Goal: Transaction & Acquisition: Subscribe to service/newsletter

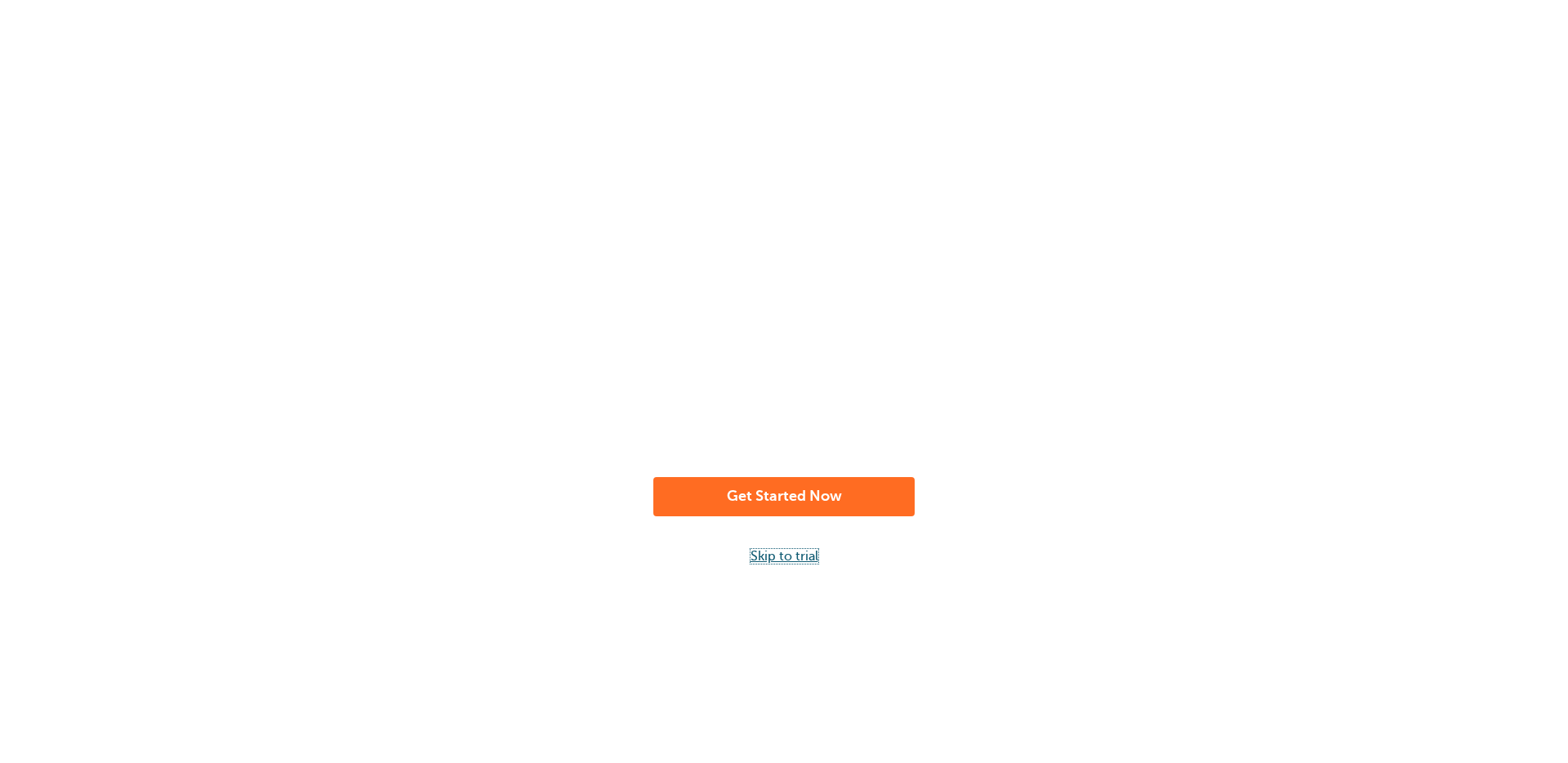
drag, startPoint x: 777, startPoint y: 555, endPoint x: 867, endPoint y: 535, distance: 92.2
click at [778, 555] on link "Skip to trial" at bounding box center [784, 557] width 68 height 15
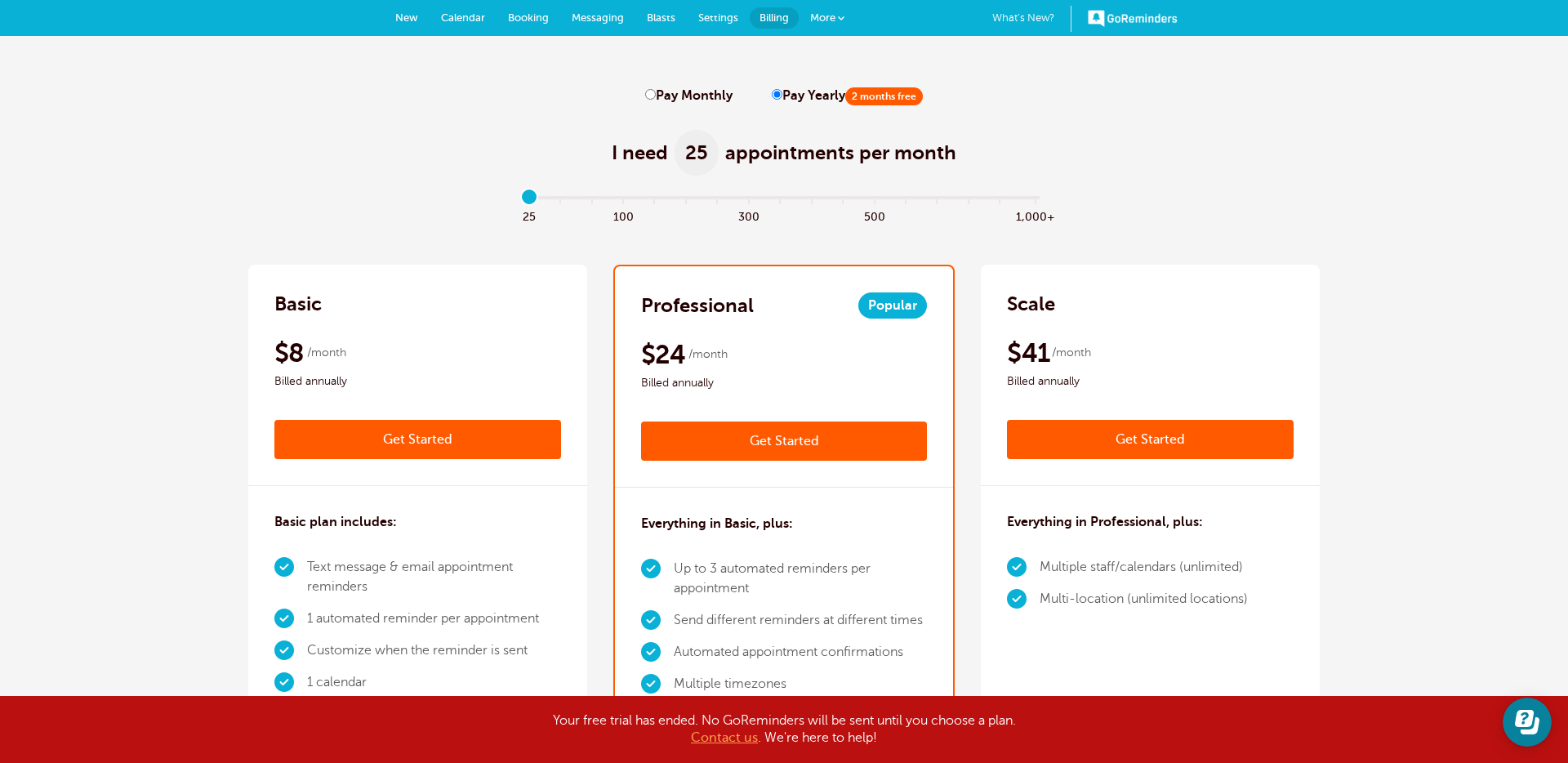
click at [654, 97] on input "Pay Monthly" at bounding box center [650, 94] width 11 height 11
radio input "true"
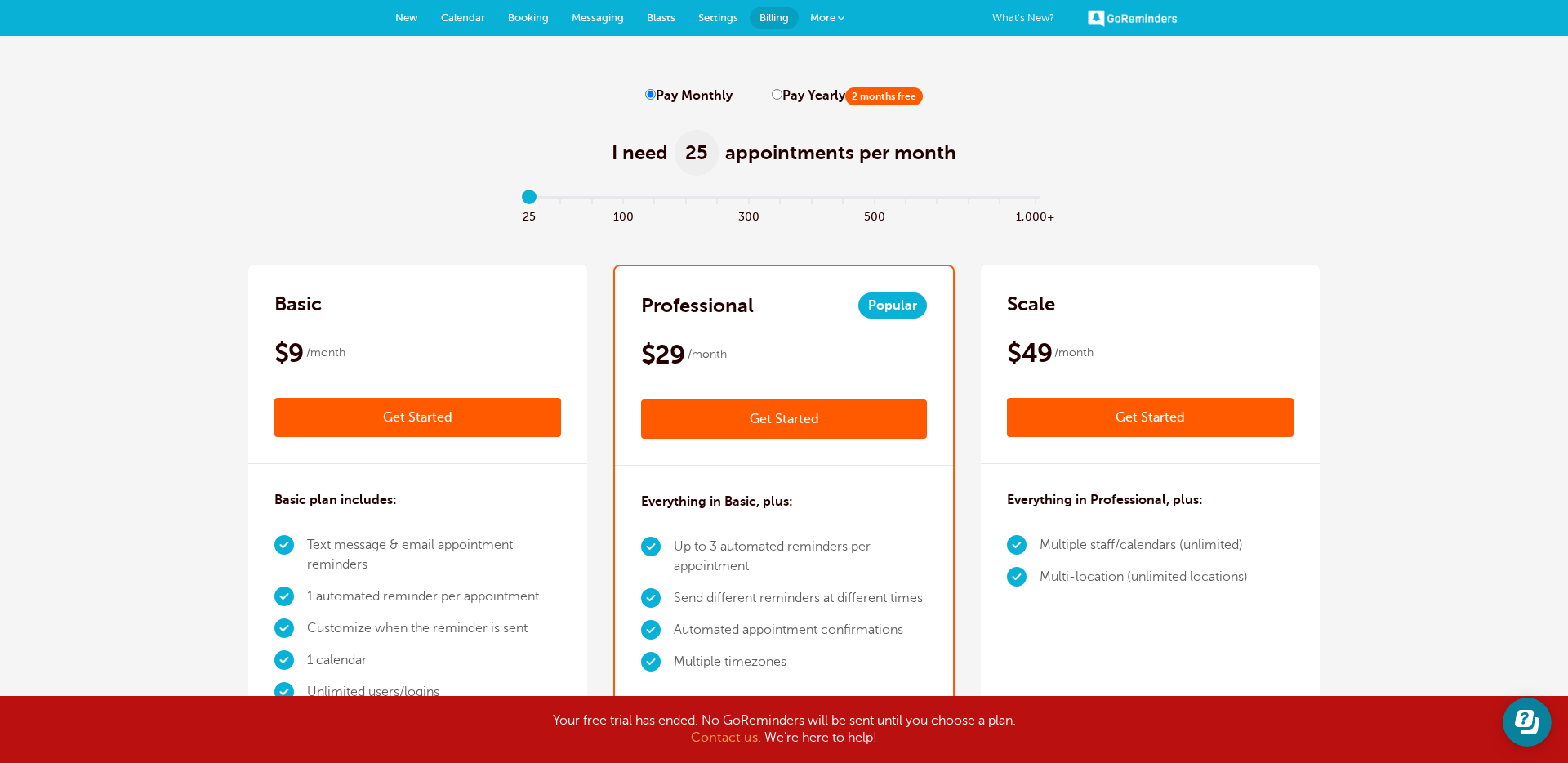
click at [773, 95] on input "Pay Yearly 2 months free" at bounding box center [777, 94] width 11 height 11
radio input "true"
